Goal: Task Accomplishment & Management: Use online tool/utility

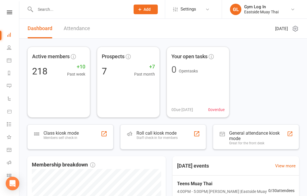
click at [156, 138] on div "Staff check-in for members" at bounding box center [157, 138] width 41 height 4
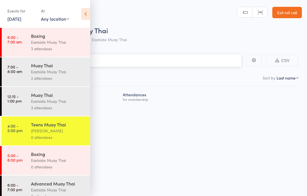
click at [140, 60] on input "search" at bounding box center [125, 60] width 233 height 13
click at [86, 16] on icon at bounding box center [85, 14] width 9 height 12
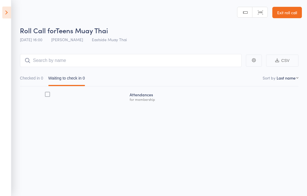
click at [99, 65] on input "search" at bounding box center [131, 60] width 222 height 13
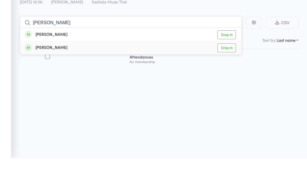
type input "[PERSON_NAME]"
click at [54, 82] on div "[PERSON_NAME]" at bounding box center [46, 85] width 43 height 7
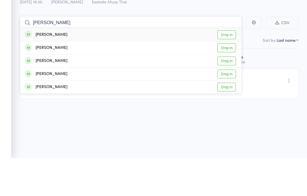
type input "[PERSON_NAME]"
click at [227, 68] on link "Drop in" at bounding box center [227, 72] width 18 height 9
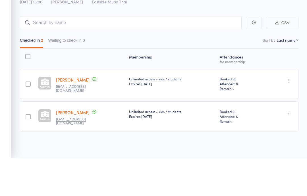
scroll to position [0, 0]
